Goal: Task Accomplishment & Management: Use online tool/utility

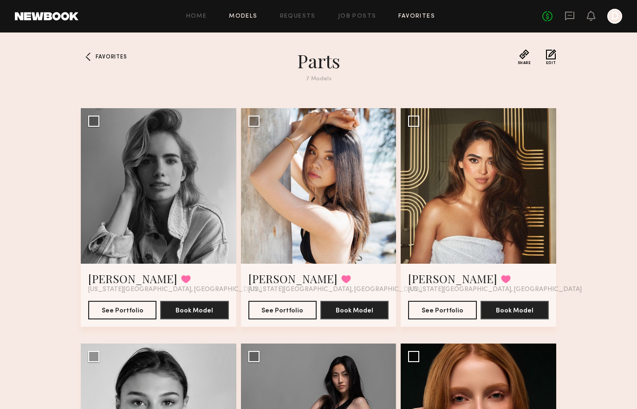
click at [237, 16] on link "Models" at bounding box center [243, 16] width 28 height 6
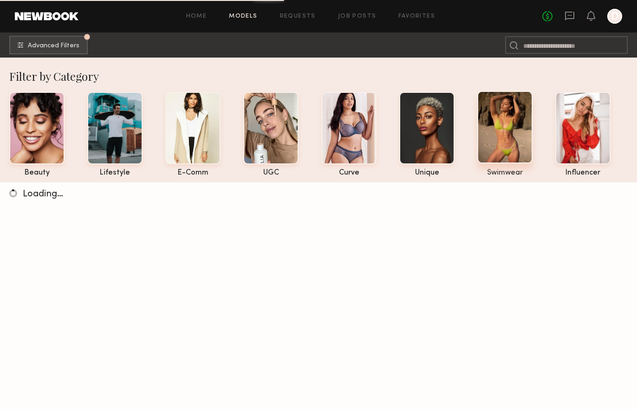
click at [481, 127] on div at bounding box center [504, 127] width 55 height 72
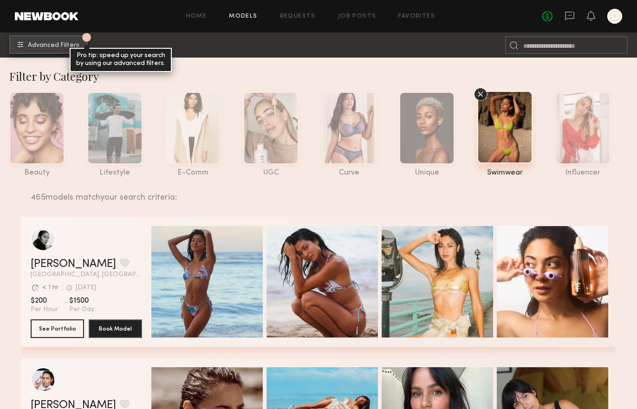
click at [67, 47] on span "Advanced Filters" at bounding box center [54, 45] width 52 height 6
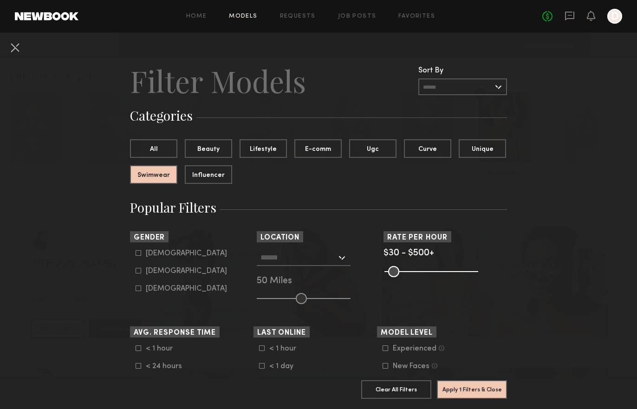
click at [339, 260] on div at bounding box center [304, 257] width 94 height 17
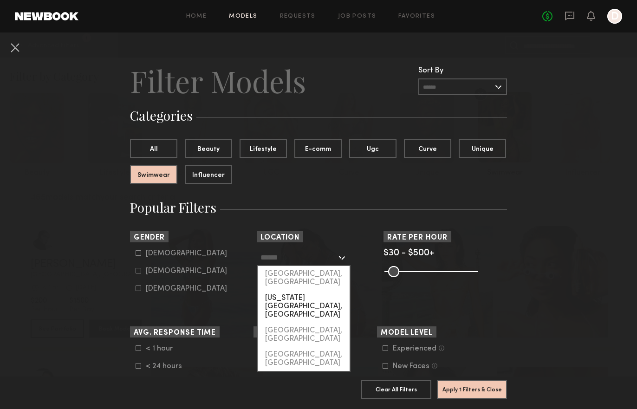
click at [322, 291] on div "New York City, NY" at bounding box center [304, 306] width 92 height 32
type input "**********"
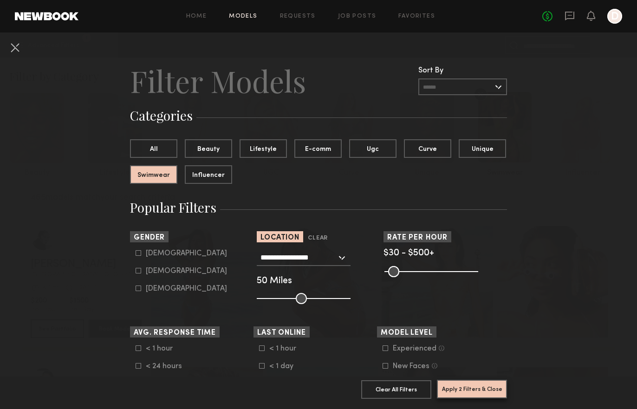
click at [470, 391] on button "Apply 2 Filters & Close" at bounding box center [472, 389] width 70 height 19
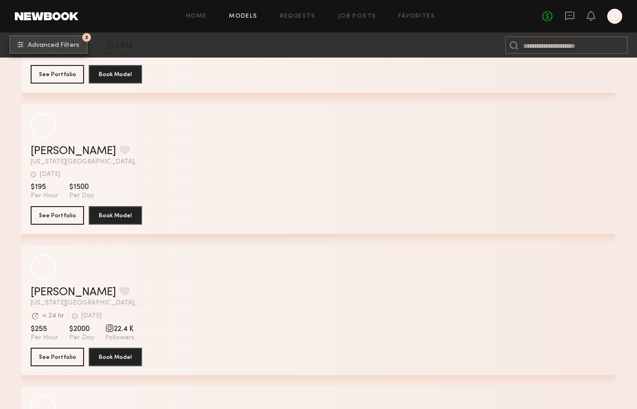
scroll to position [5629, 0]
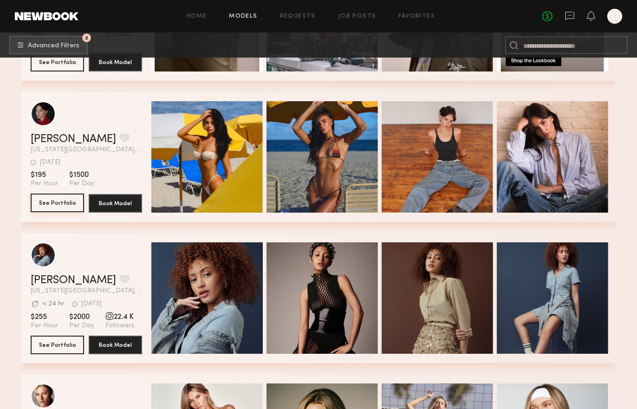
click at [58, 204] on button "See Portfolio" at bounding box center [57, 203] width 53 height 19
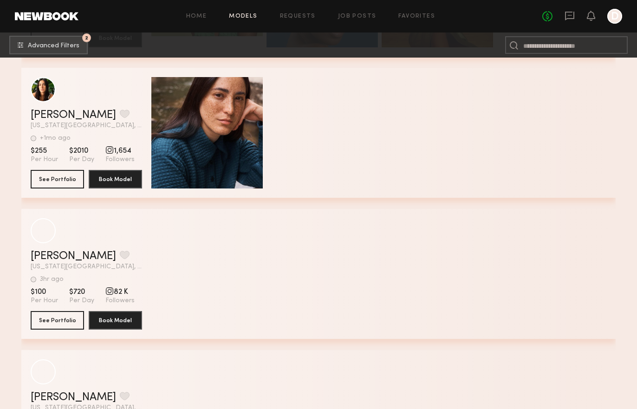
scroll to position [10125, 0]
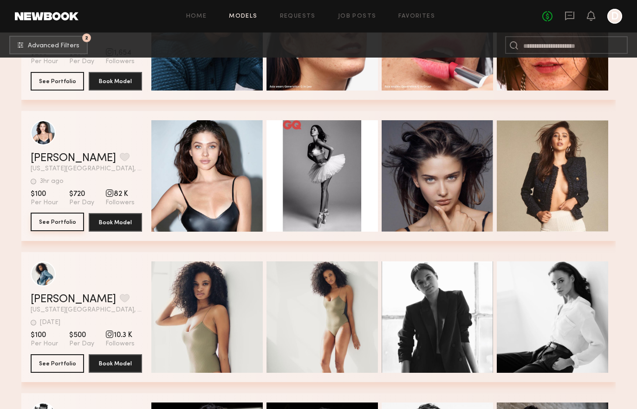
click at [59, 227] on button "See Portfolio" at bounding box center [57, 222] width 53 height 19
